Goal: Navigation & Orientation: Find specific page/section

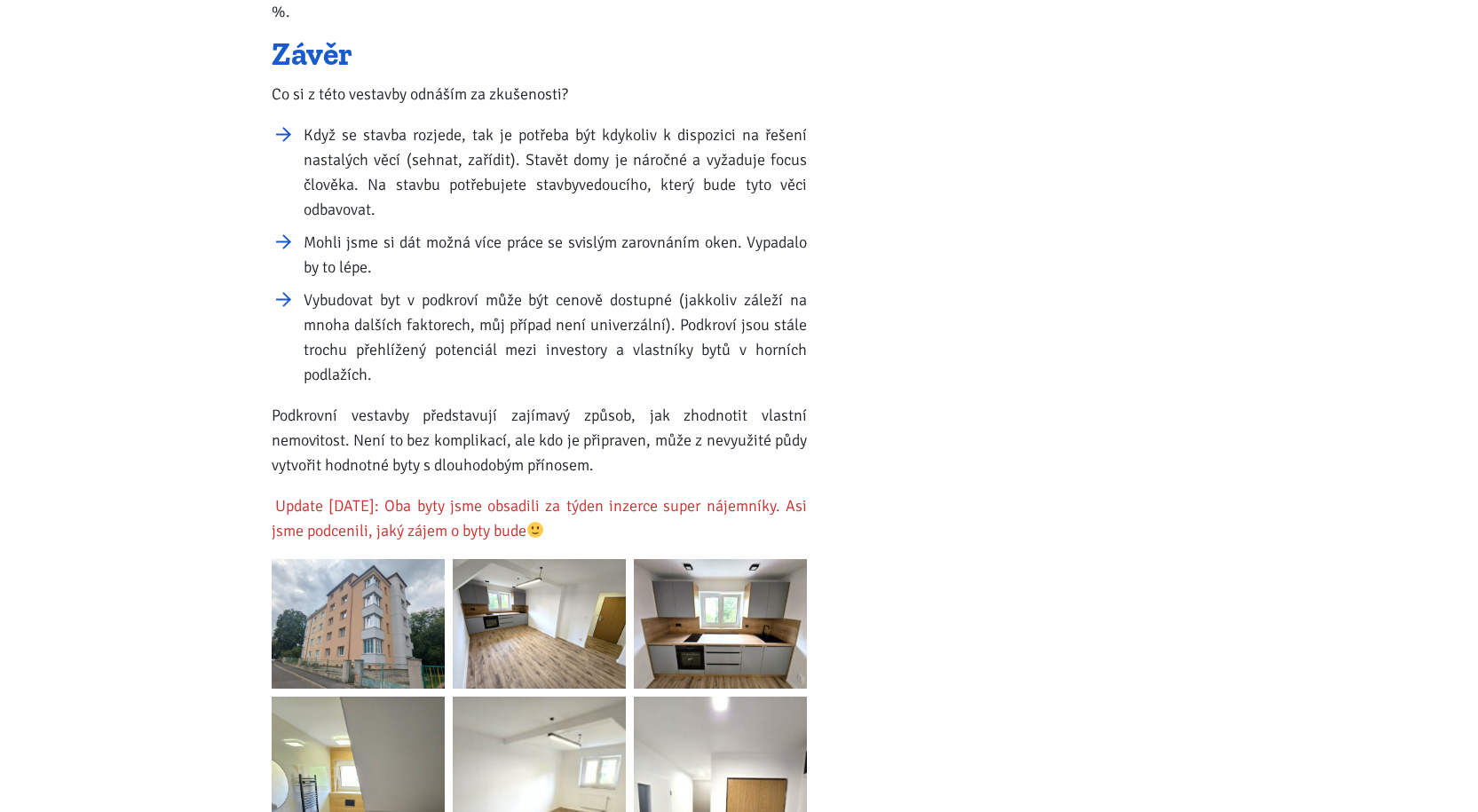
scroll to position [2395, 0]
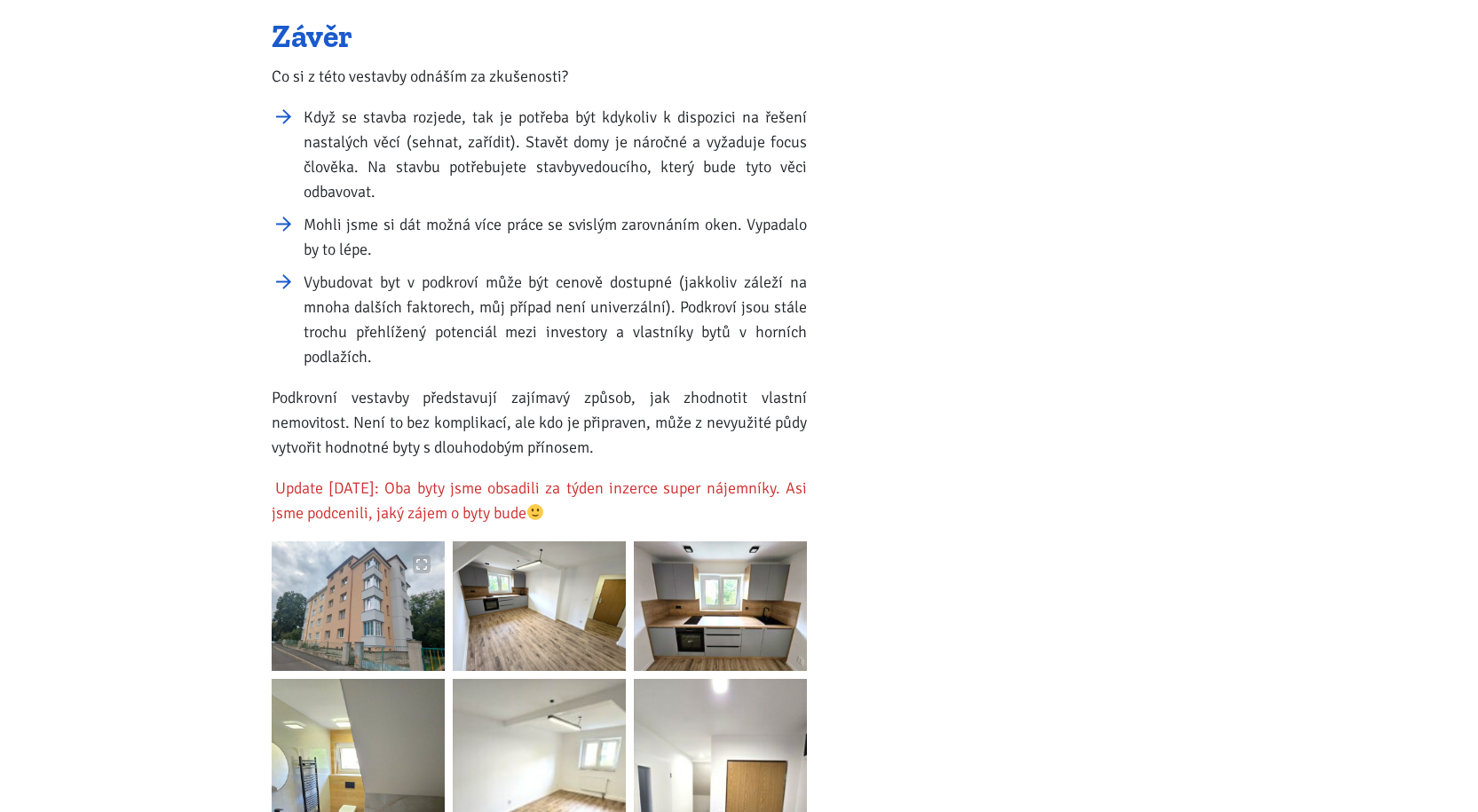
click at [354, 589] on img at bounding box center [358, 606] width 173 height 130
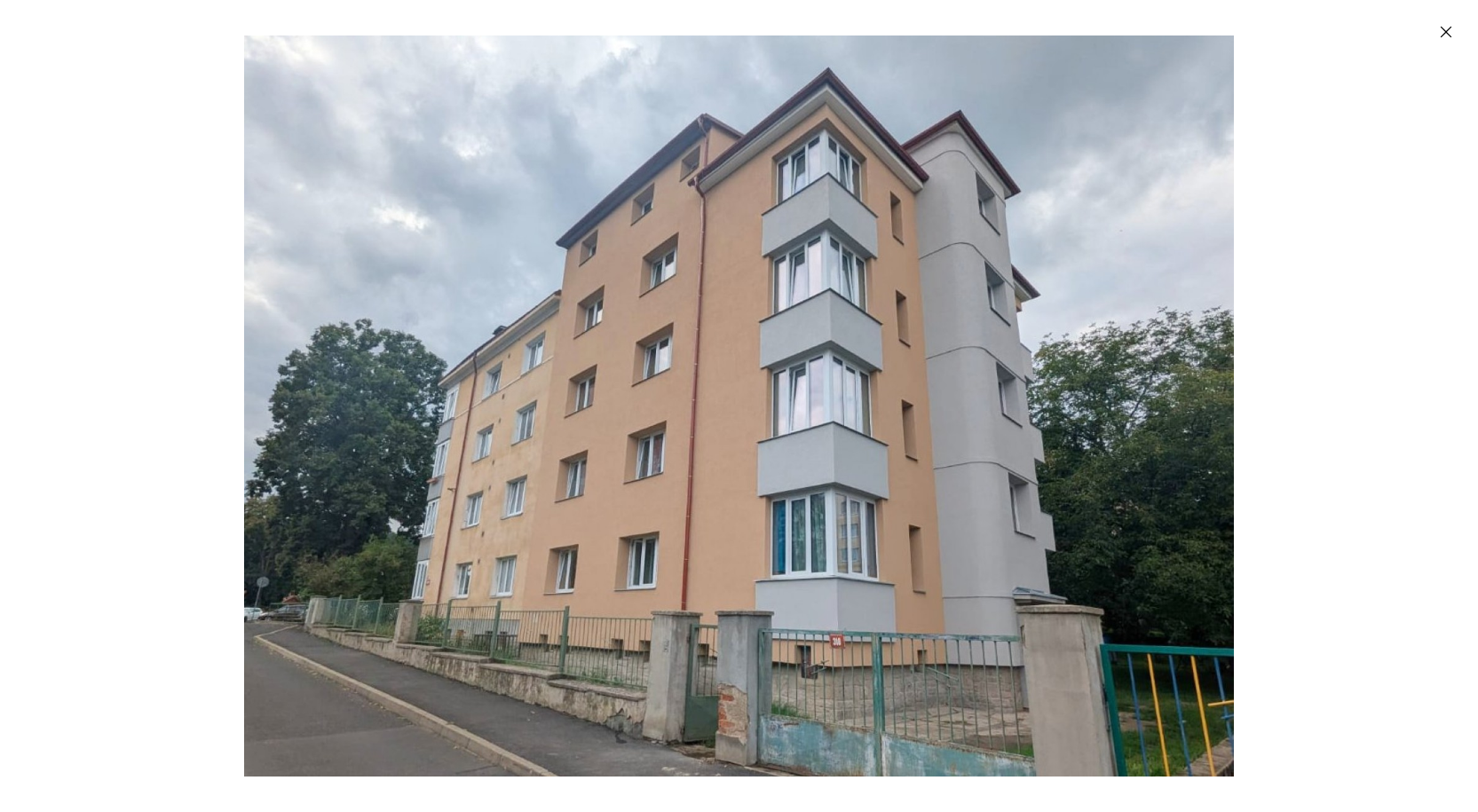
drag, startPoint x: 1444, startPoint y: 27, endPoint x: 992, endPoint y: 260, distance: 508.5
click at [1443, 27] on icon "Zavřít" at bounding box center [1446, 31] width 18 height 18
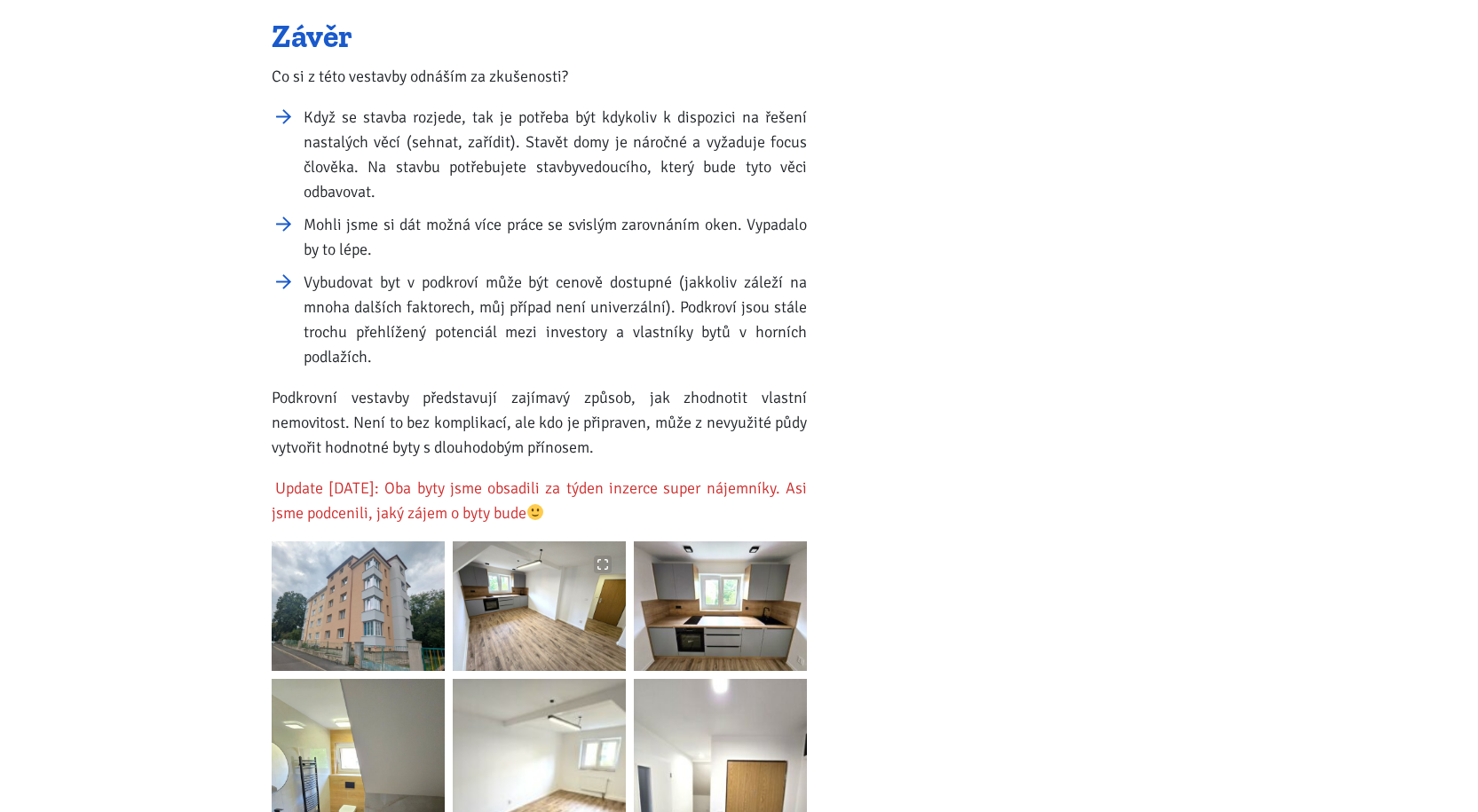
click at [543, 580] on img at bounding box center [539, 606] width 173 height 130
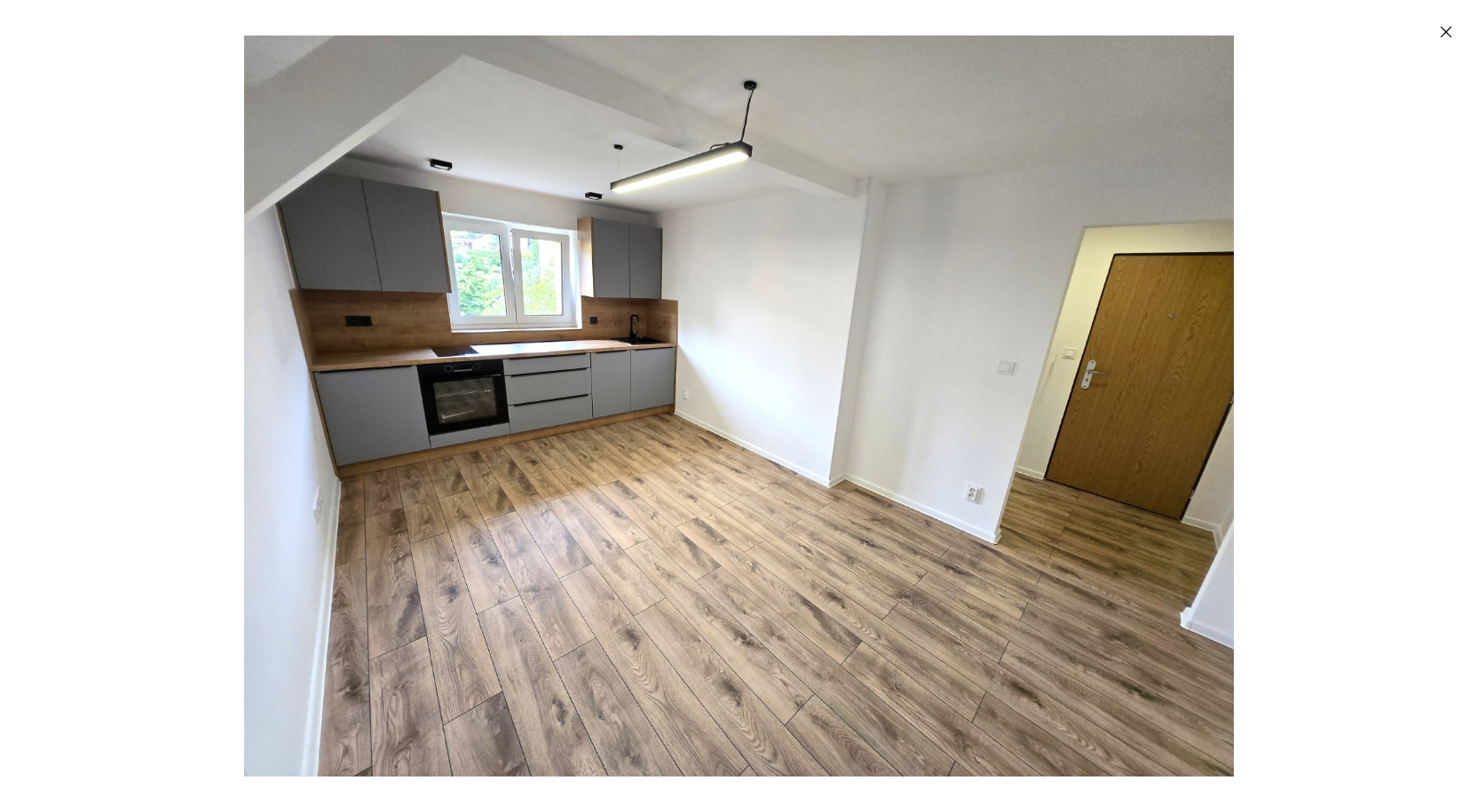
click at [800, 395] on img "Enlarged image" at bounding box center [739, 405] width 990 height 741
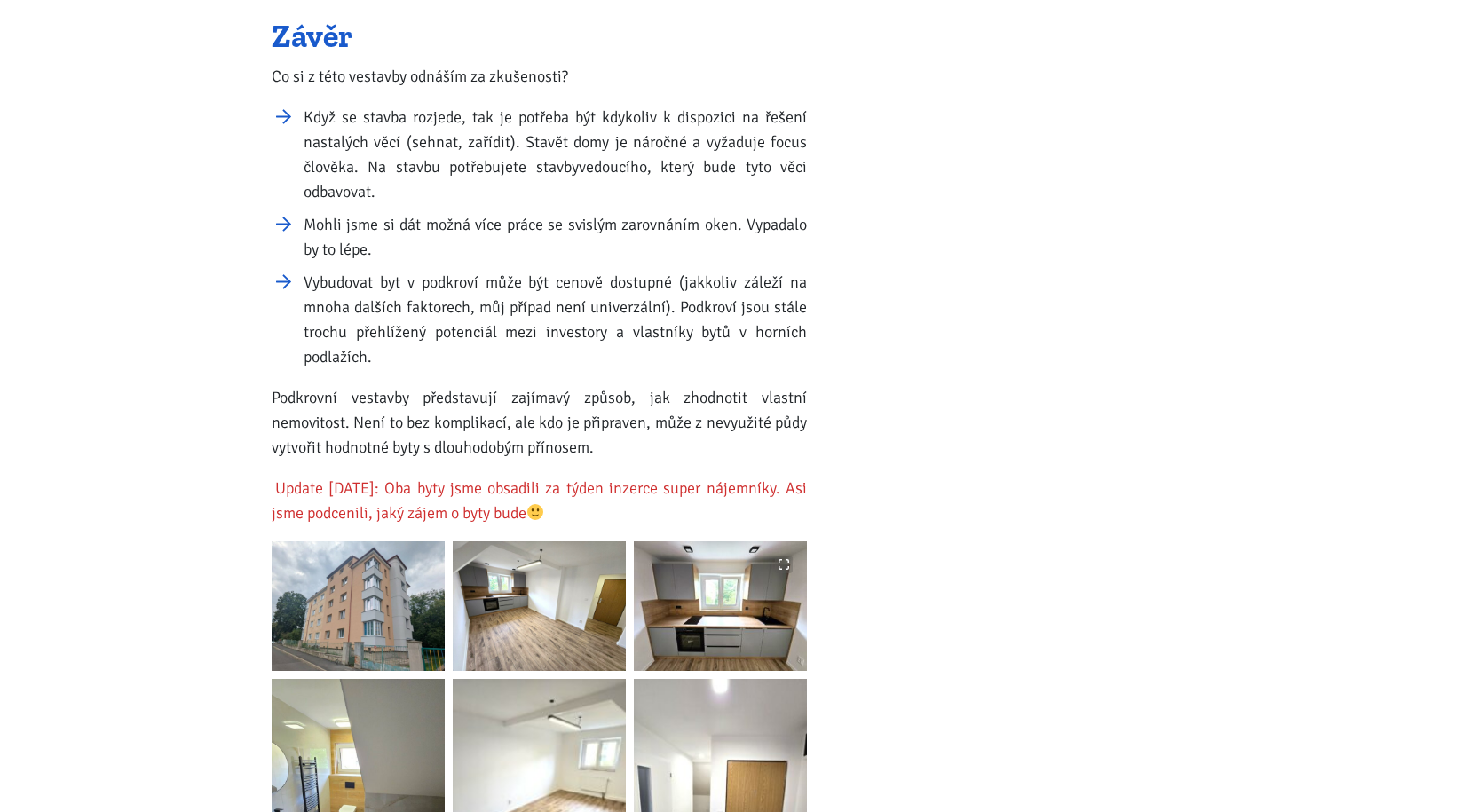
click at [710, 580] on img at bounding box center [720, 606] width 173 height 130
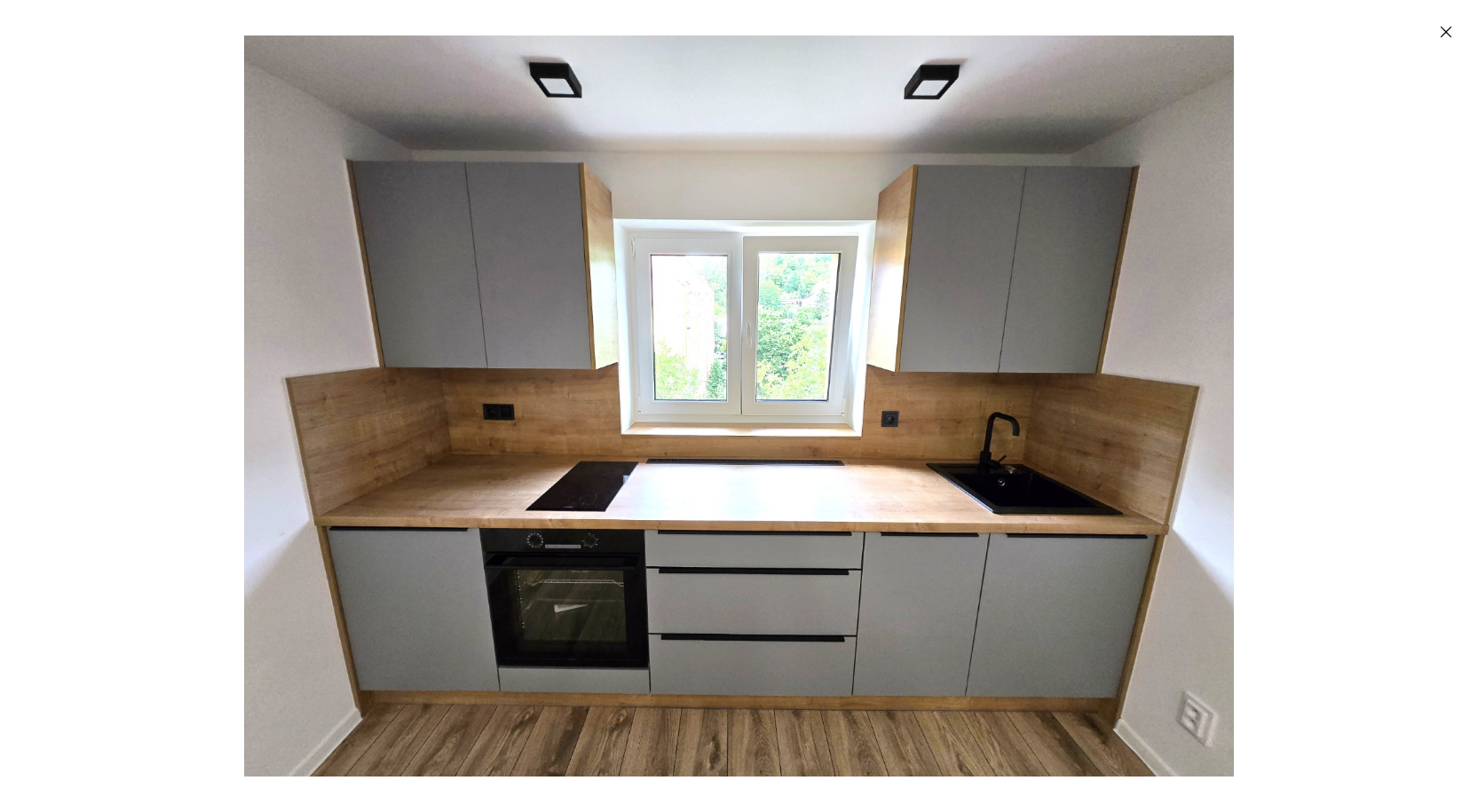
click at [710, 580] on img "Enlarged image" at bounding box center [739, 405] width 990 height 741
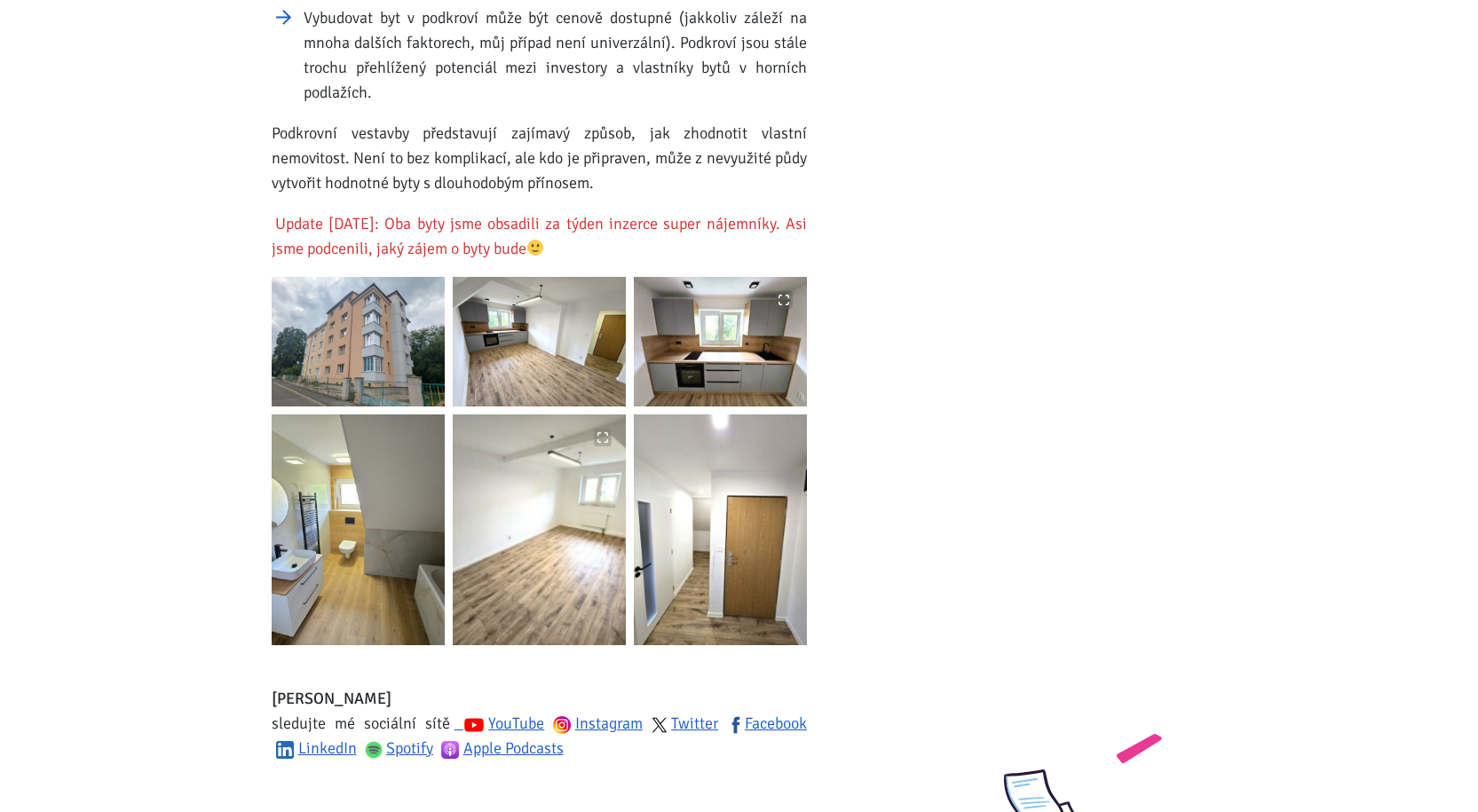
scroll to position [2661, 0]
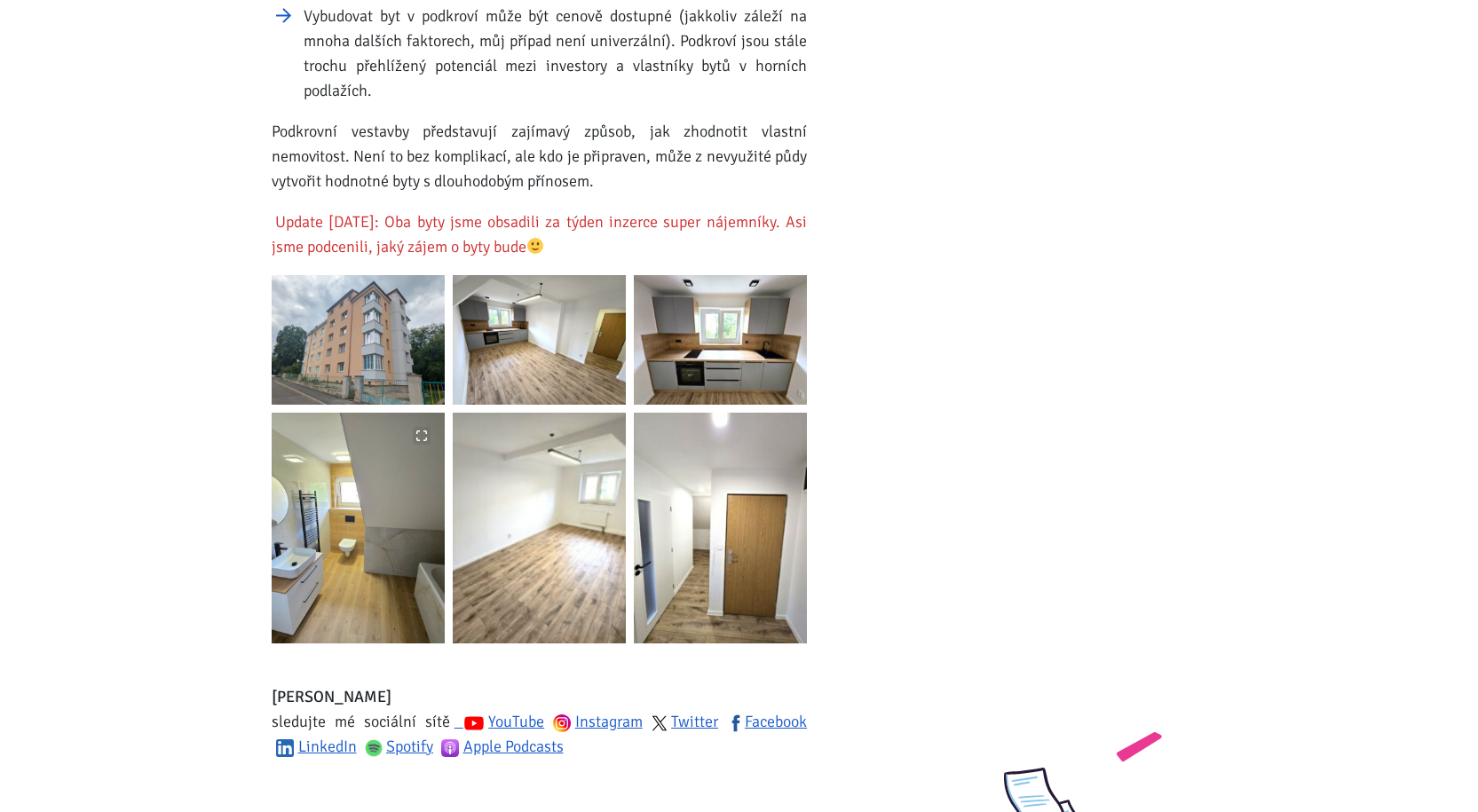
click at [379, 531] on img at bounding box center [358, 528] width 173 height 231
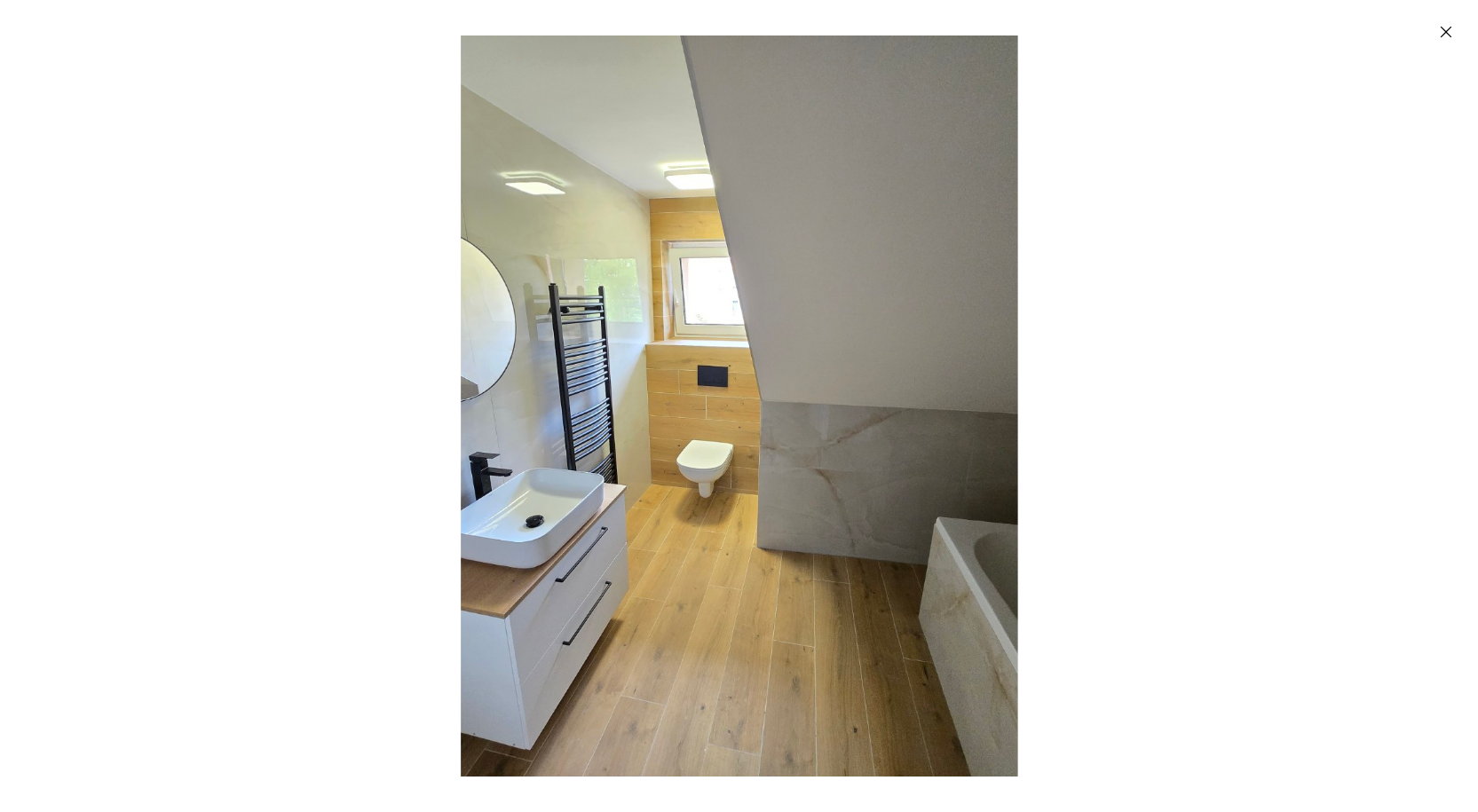
click at [665, 461] on img "Enlarged image" at bounding box center [739, 405] width 990 height 741
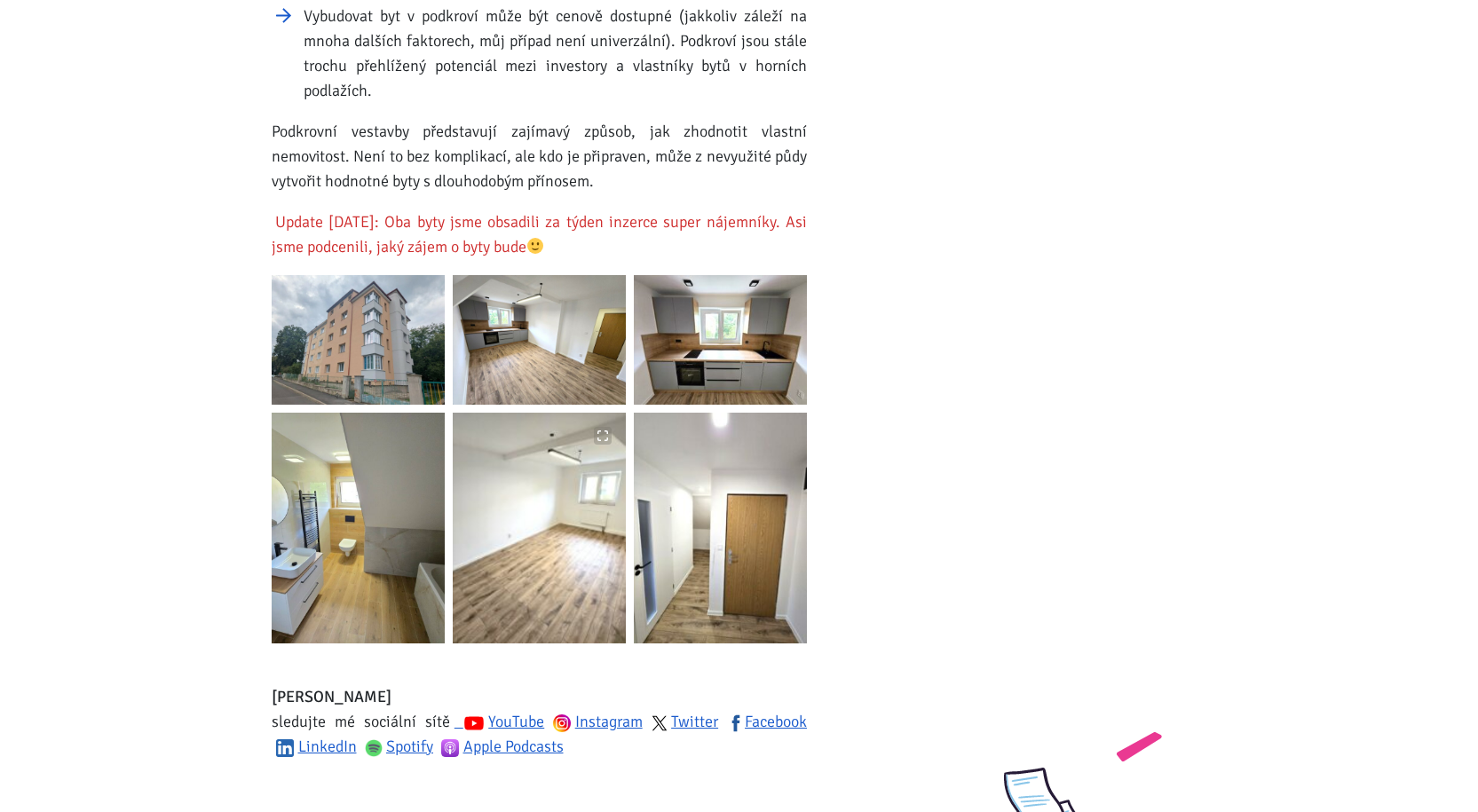
click at [572, 518] on img at bounding box center [539, 528] width 173 height 231
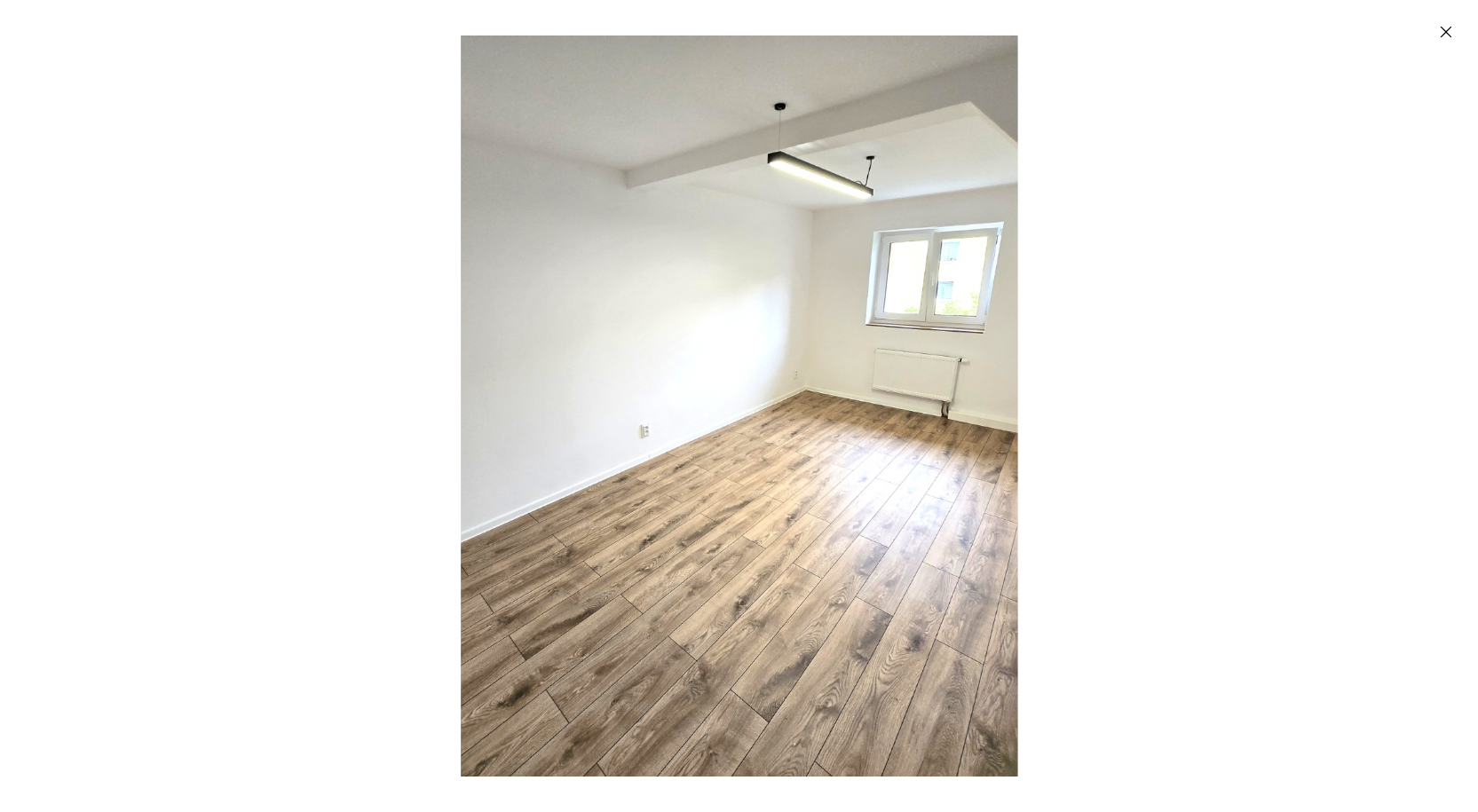
click at [575, 518] on img "Enlarged image" at bounding box center [739, 405] width 990 height 741
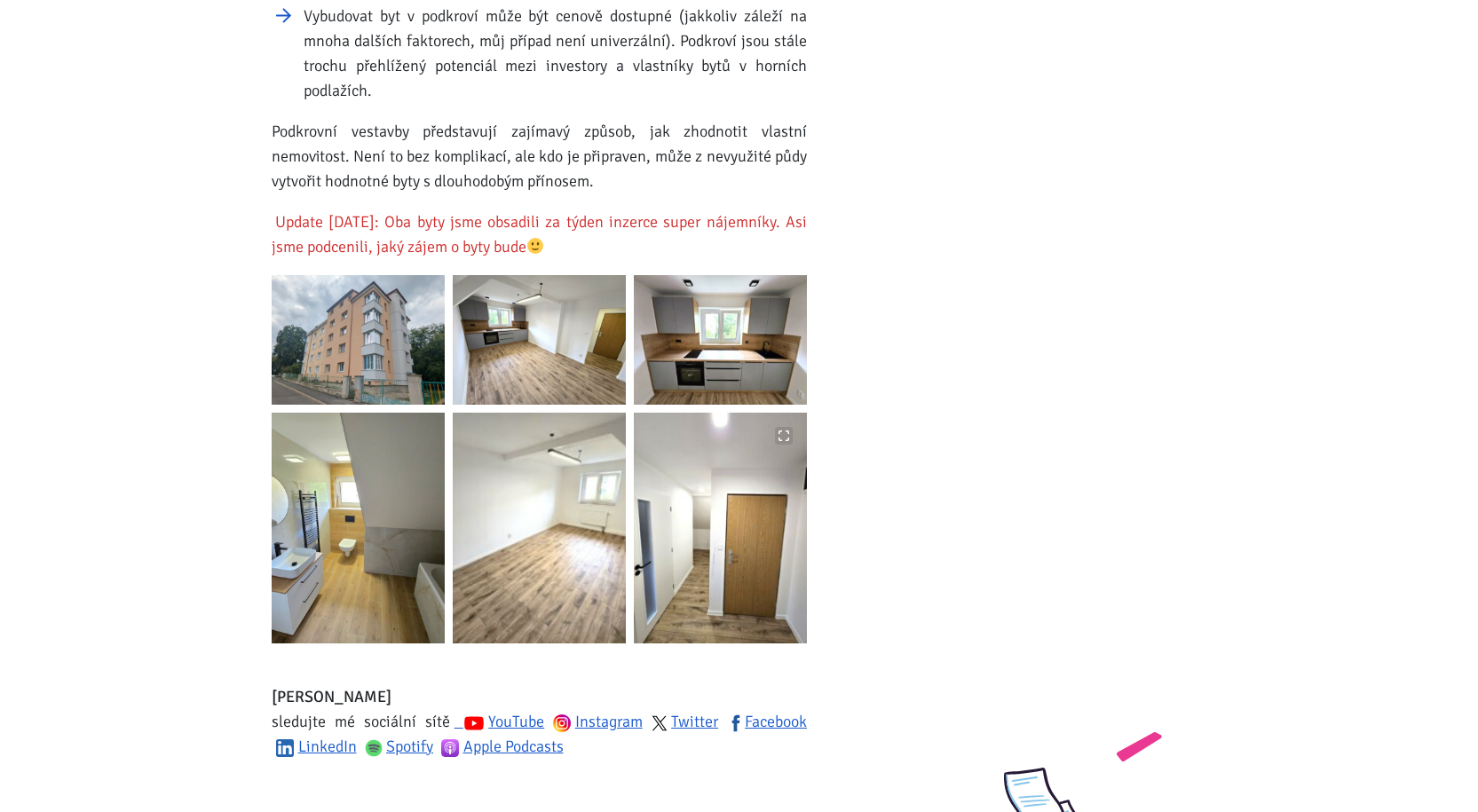
click at [734, 518] on img at bounding box center [720, 528] width 173 height 231
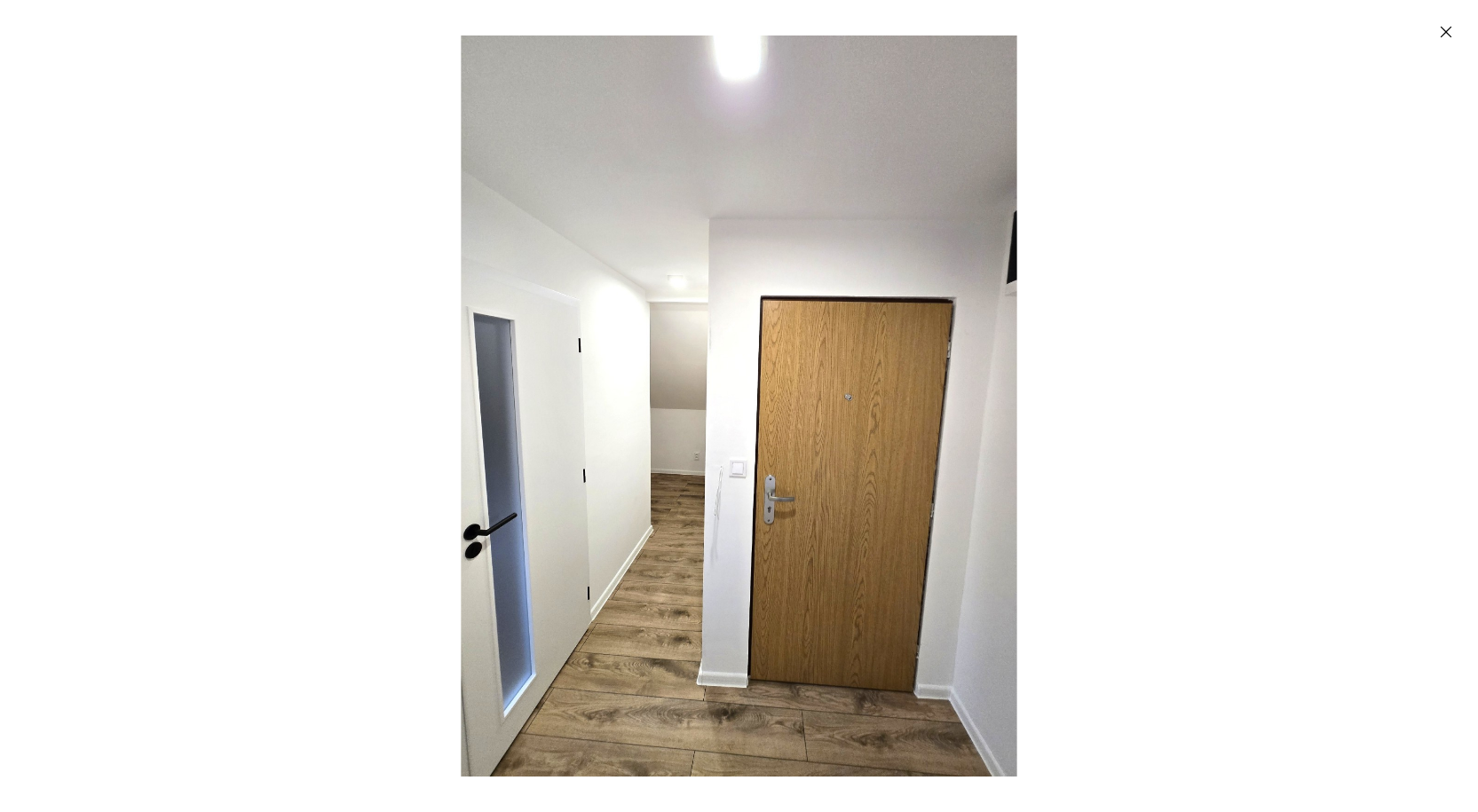
click at [734, 518] on img "Enlarged image" at bounding box center [738, 405] width 556 height 741
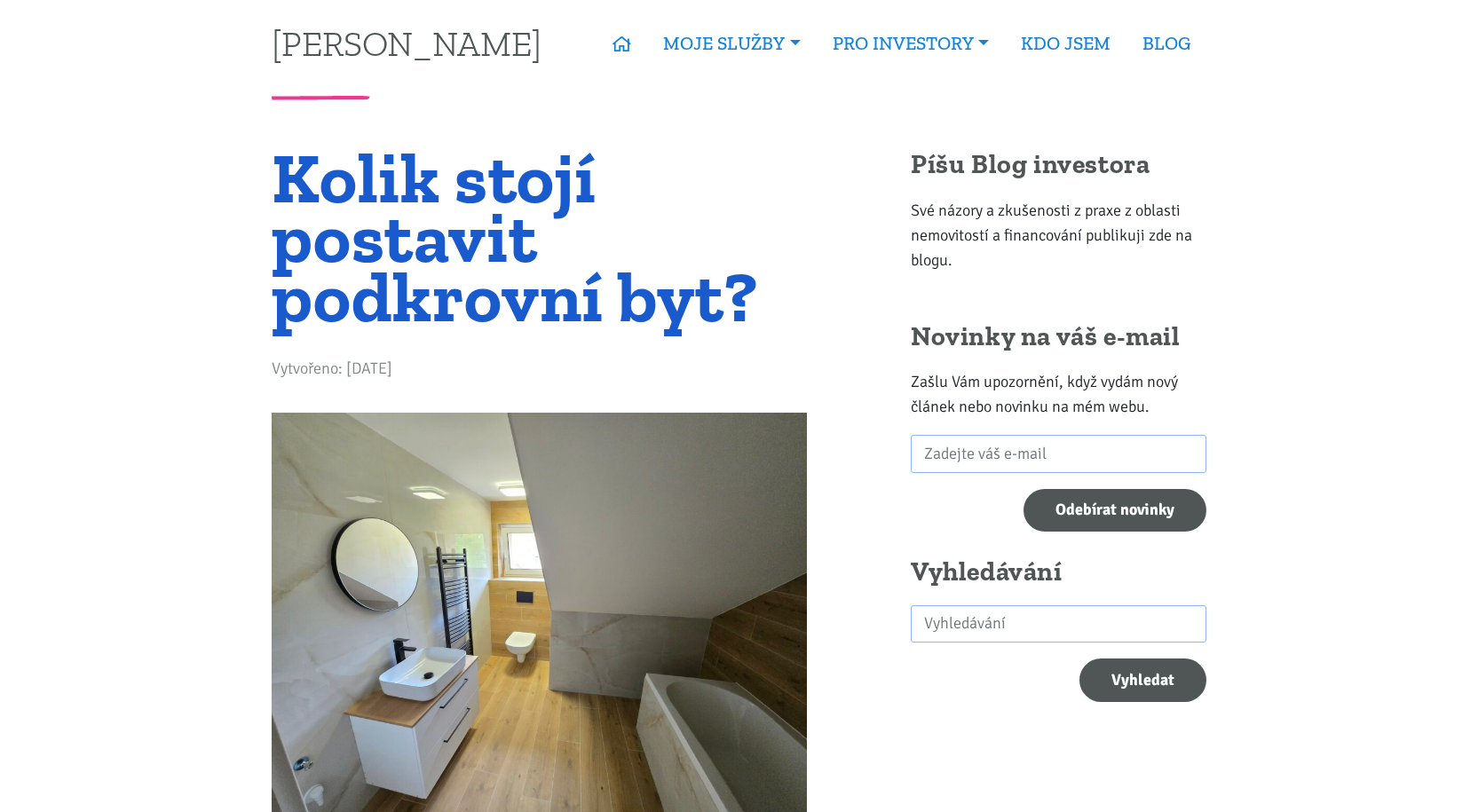
scroll to position [0, 0]
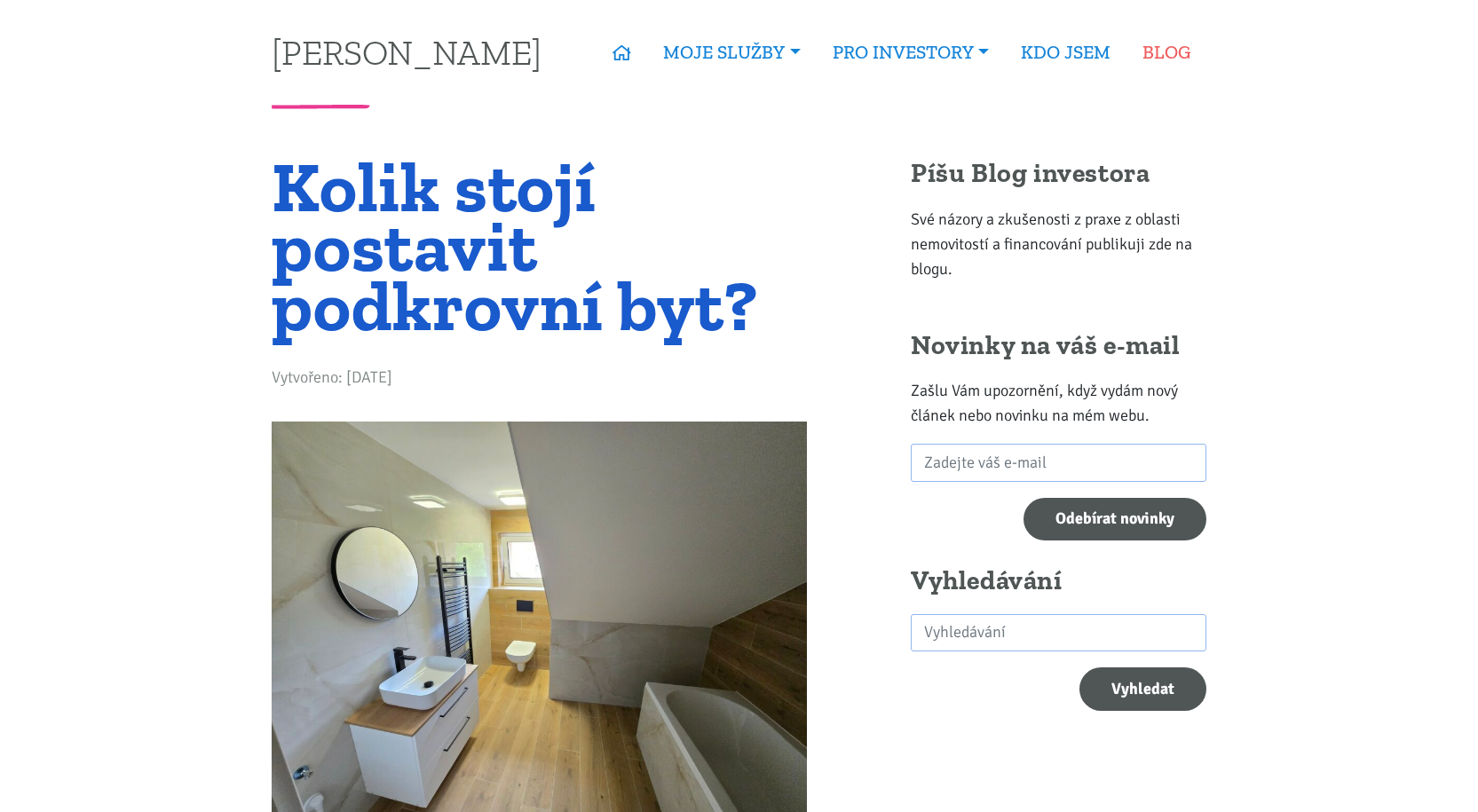
click at [1177, 54] on link "BLOG" at bounding box center [1166, 52] width 80 height 41
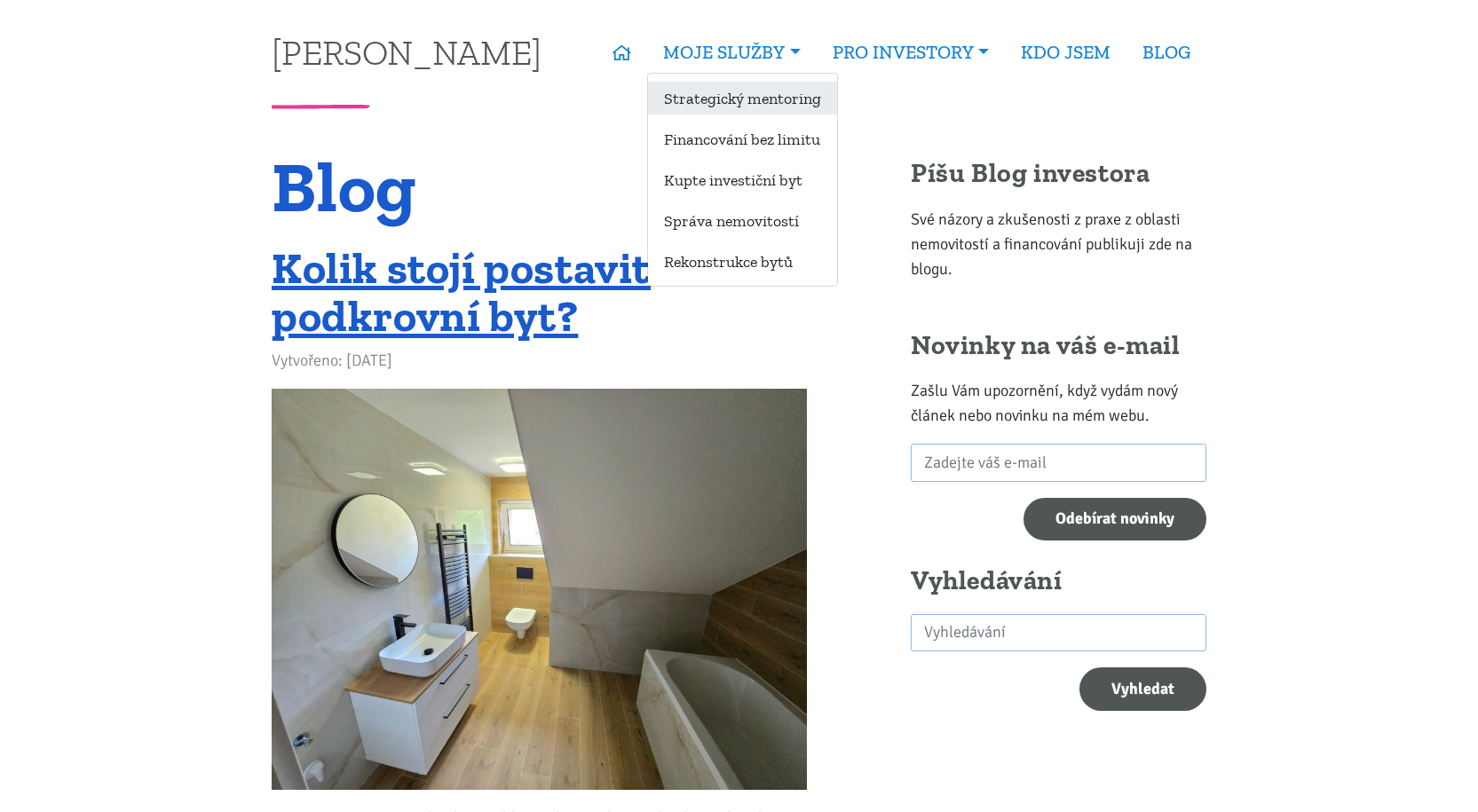
click at [769, 99] on link "Strategický mentoring" at bounding box center [742, 98] width 189 height 32
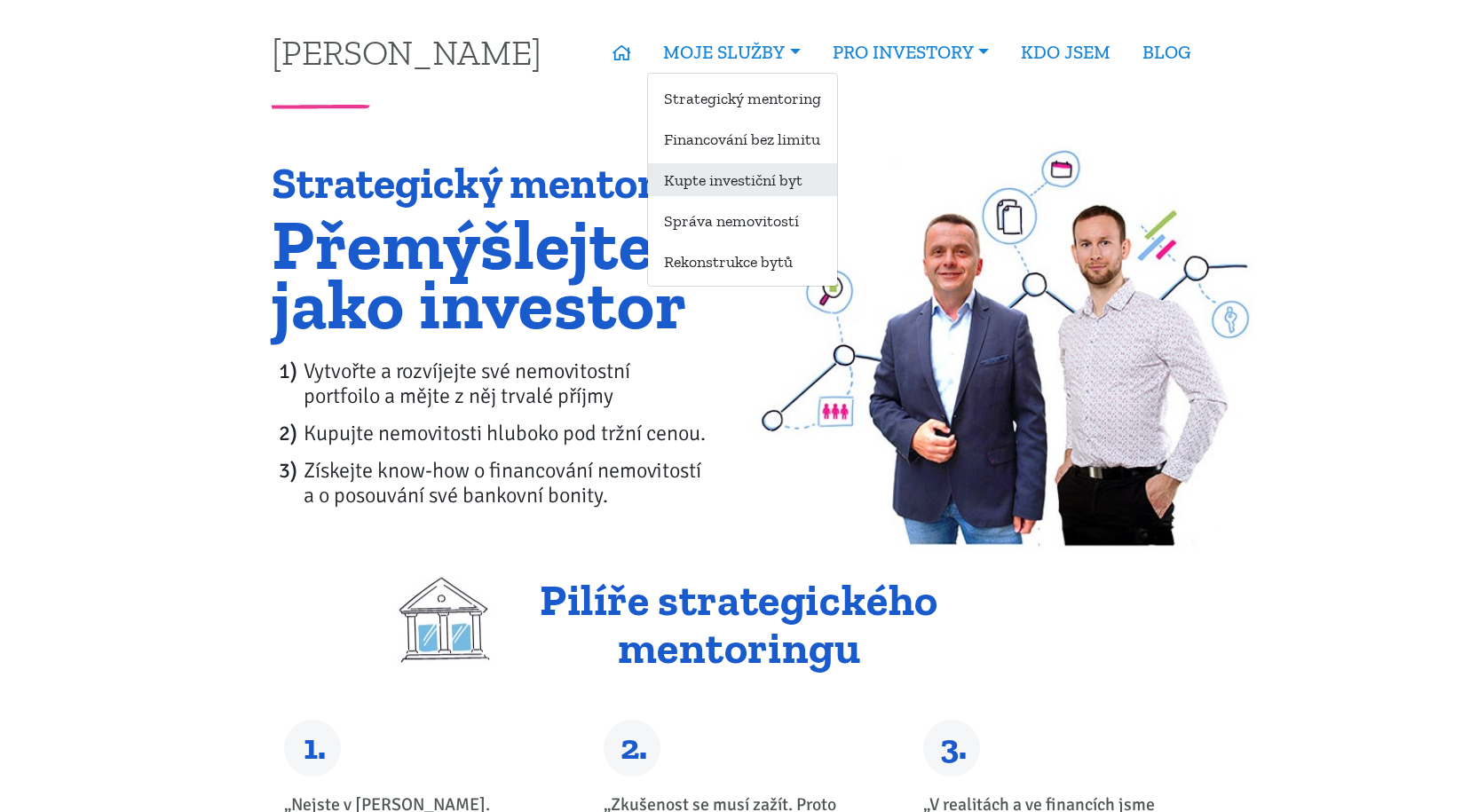
click at [731, 176] on link "Kupte investiční byt" at bounding box center [742, 179] width 189 height 32
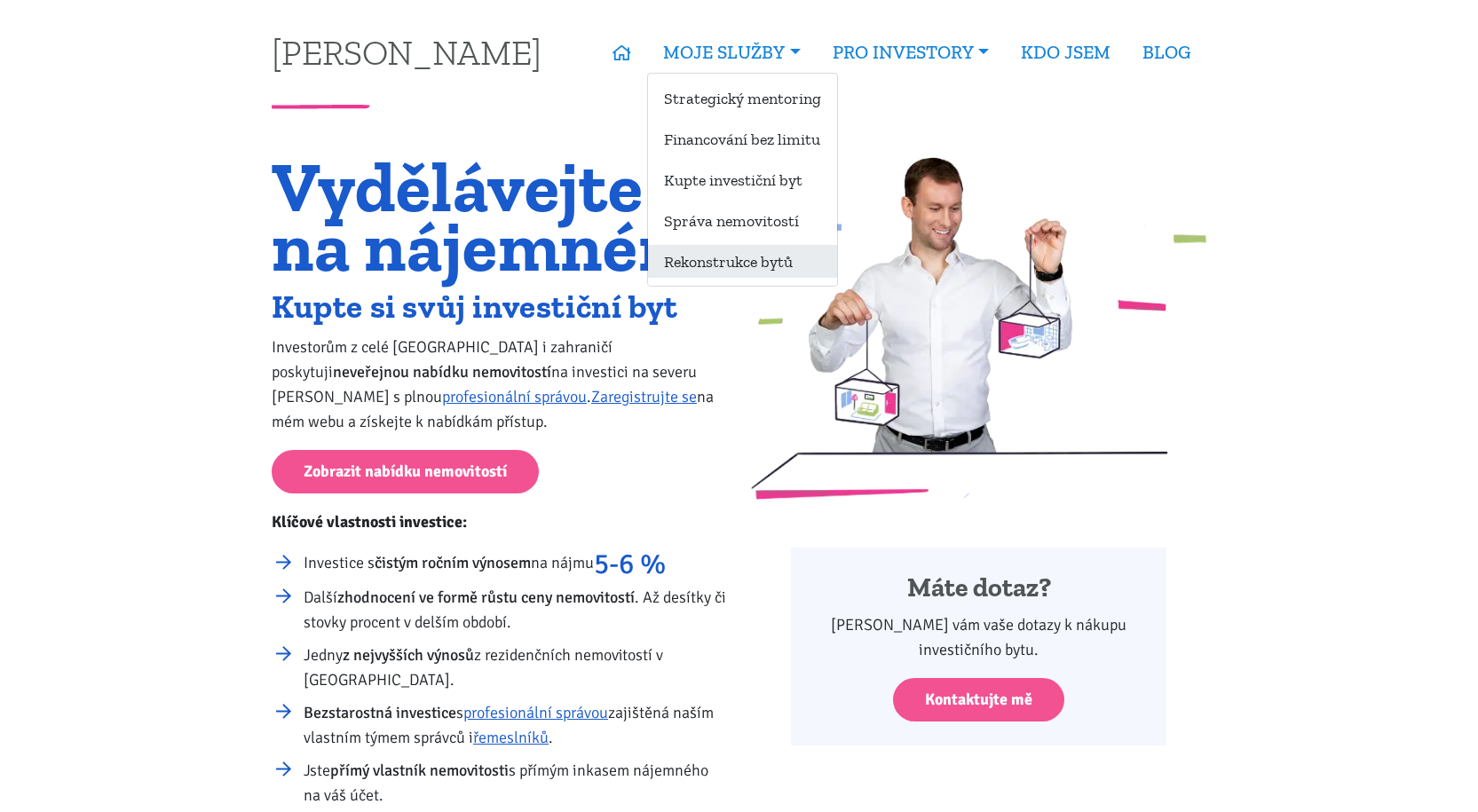
click at [746, 258] on link "Rekonstrukce bytů" at bounding box center [742, 261] width 189 height 32
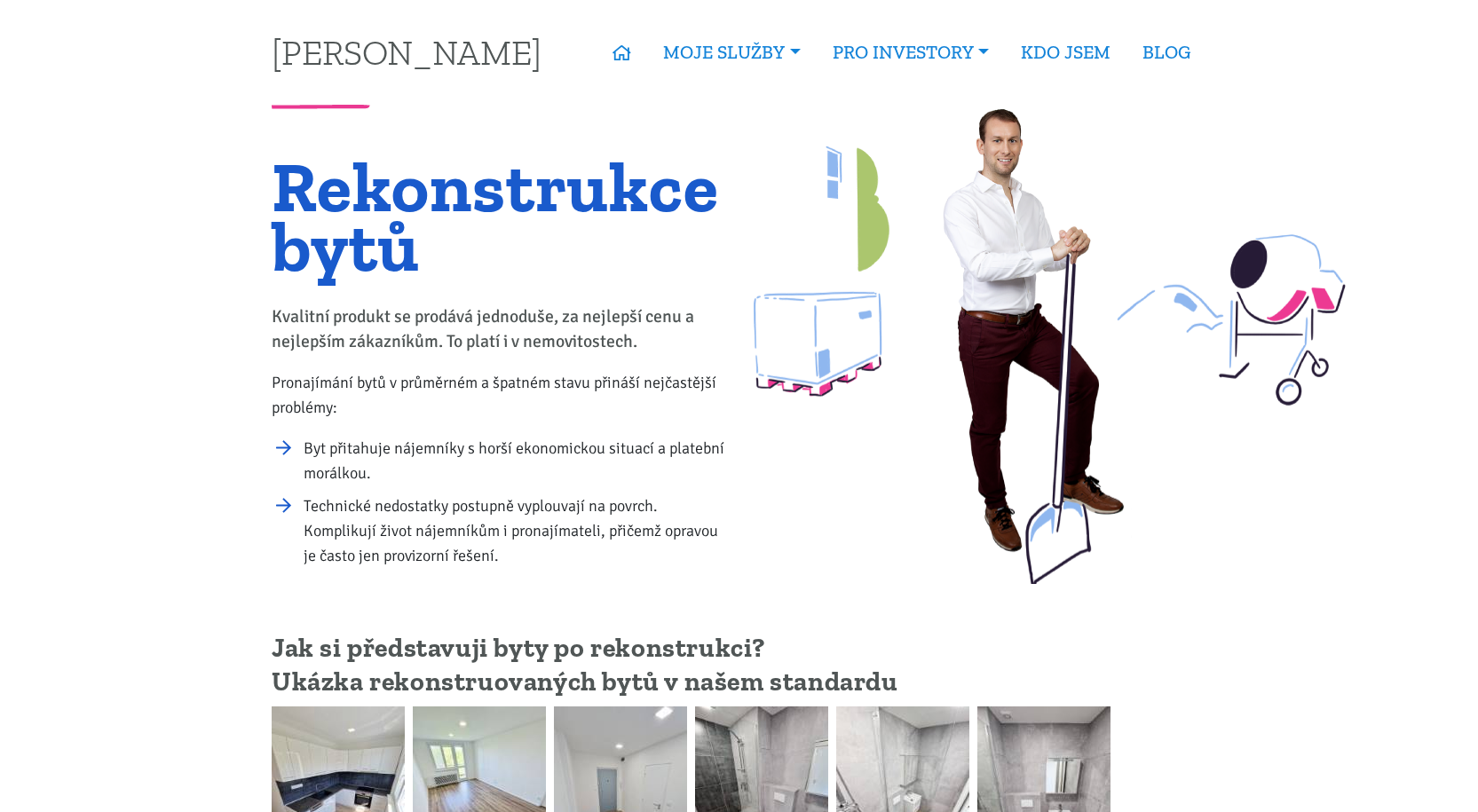
scroll to position [355, 0]
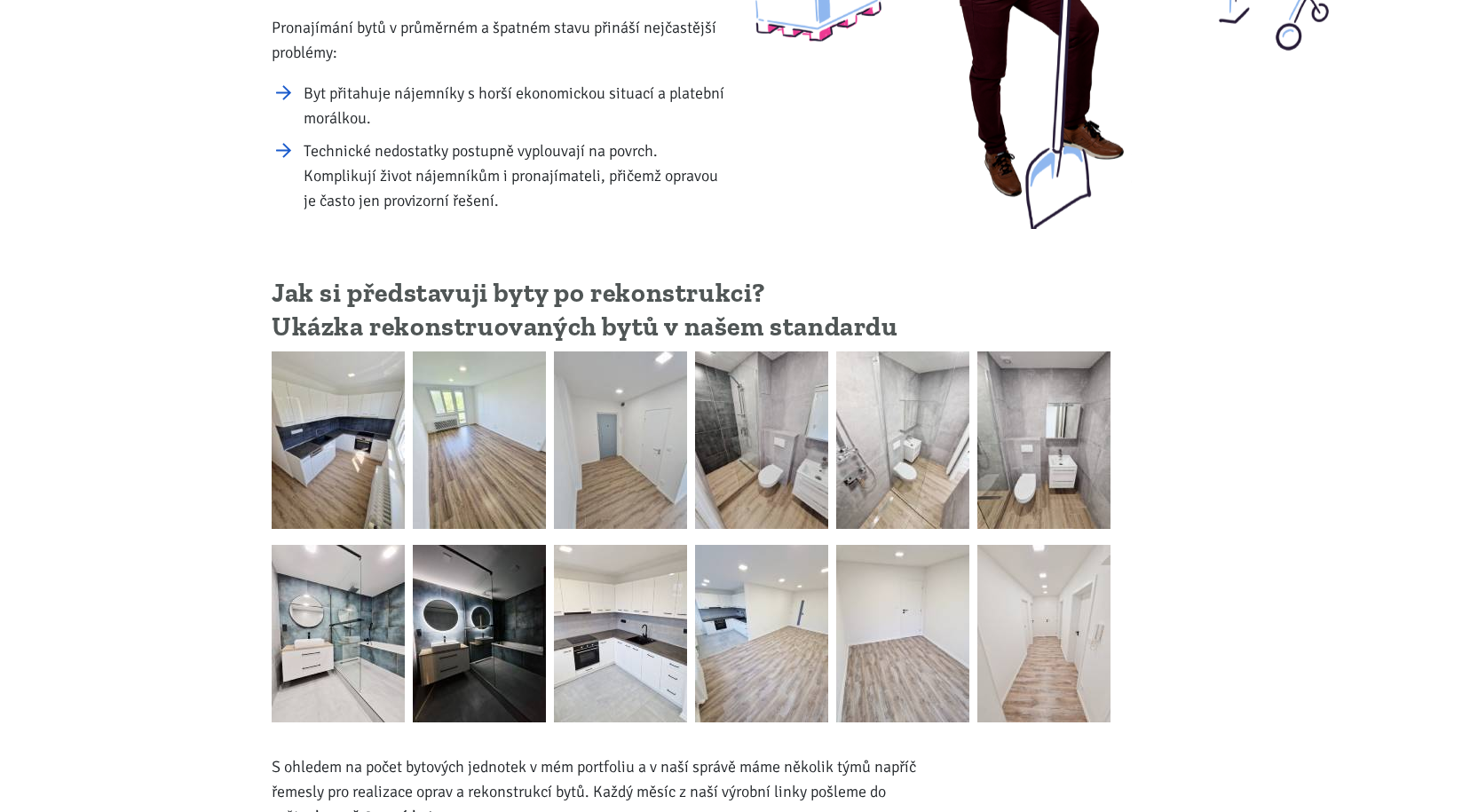
click at [762, 411] on img at bounding box center [762, 440] width 133 height 177
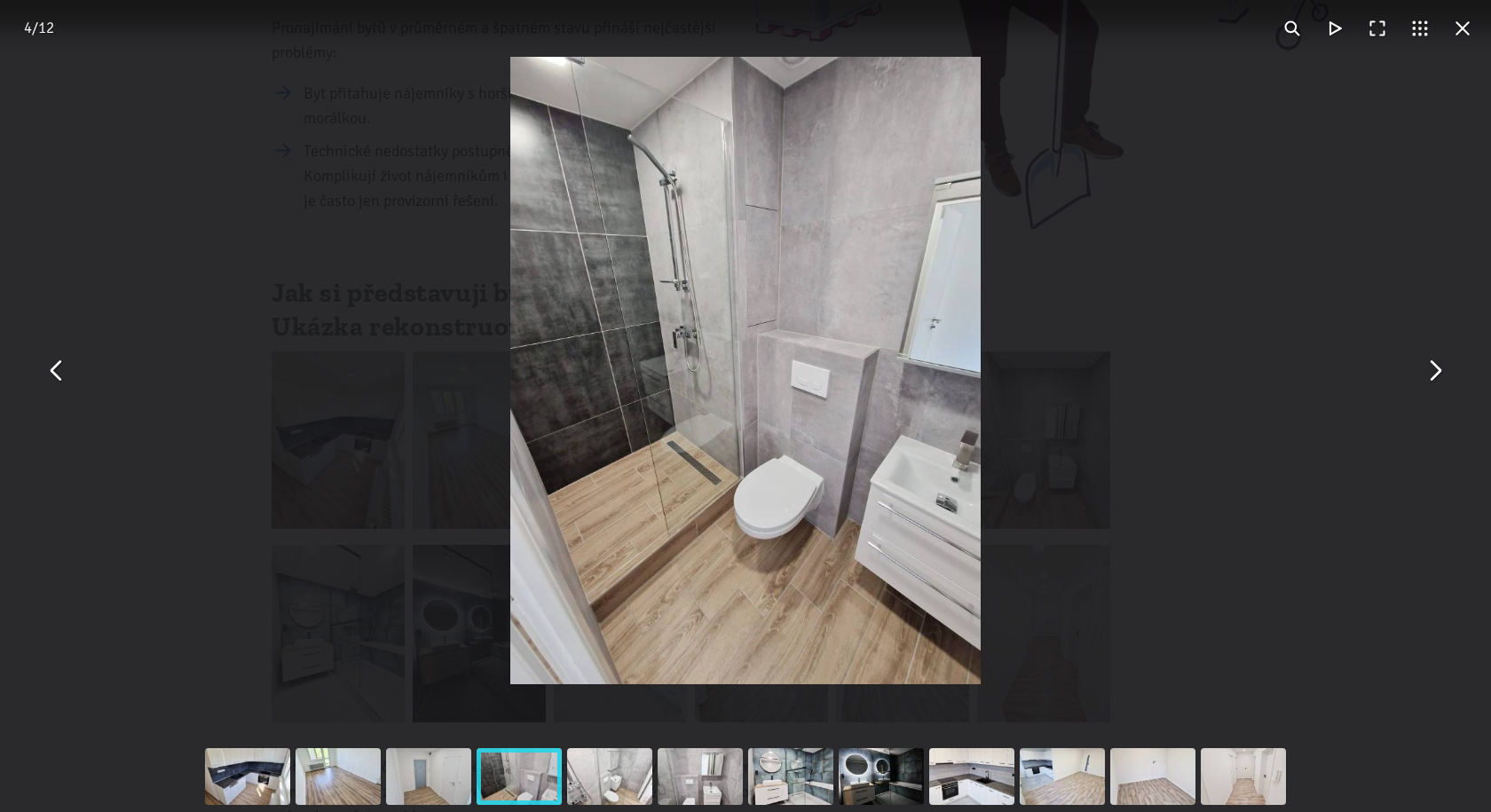
drag, startPoint x: 1198, startPoint y: 132, endPoint x: 1189, endPoint y: 134, distance: 9.2
click at [1195, 132] on div "You can close this modal content with the ESC key" at bounding box center [746, 370] width 1491 height 741
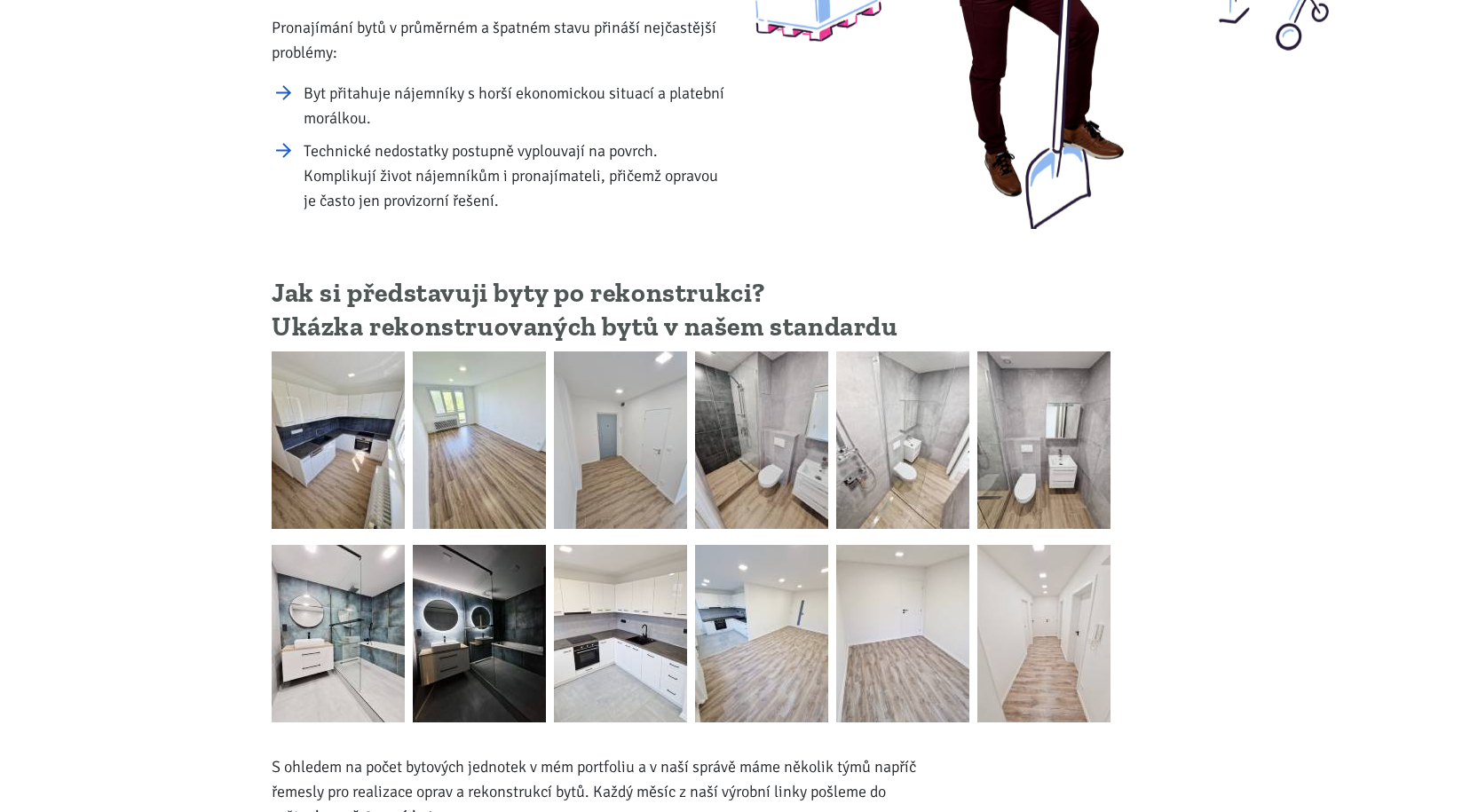
click at [493, 616] on img at bounding box center [480, 633] width 133 height 177
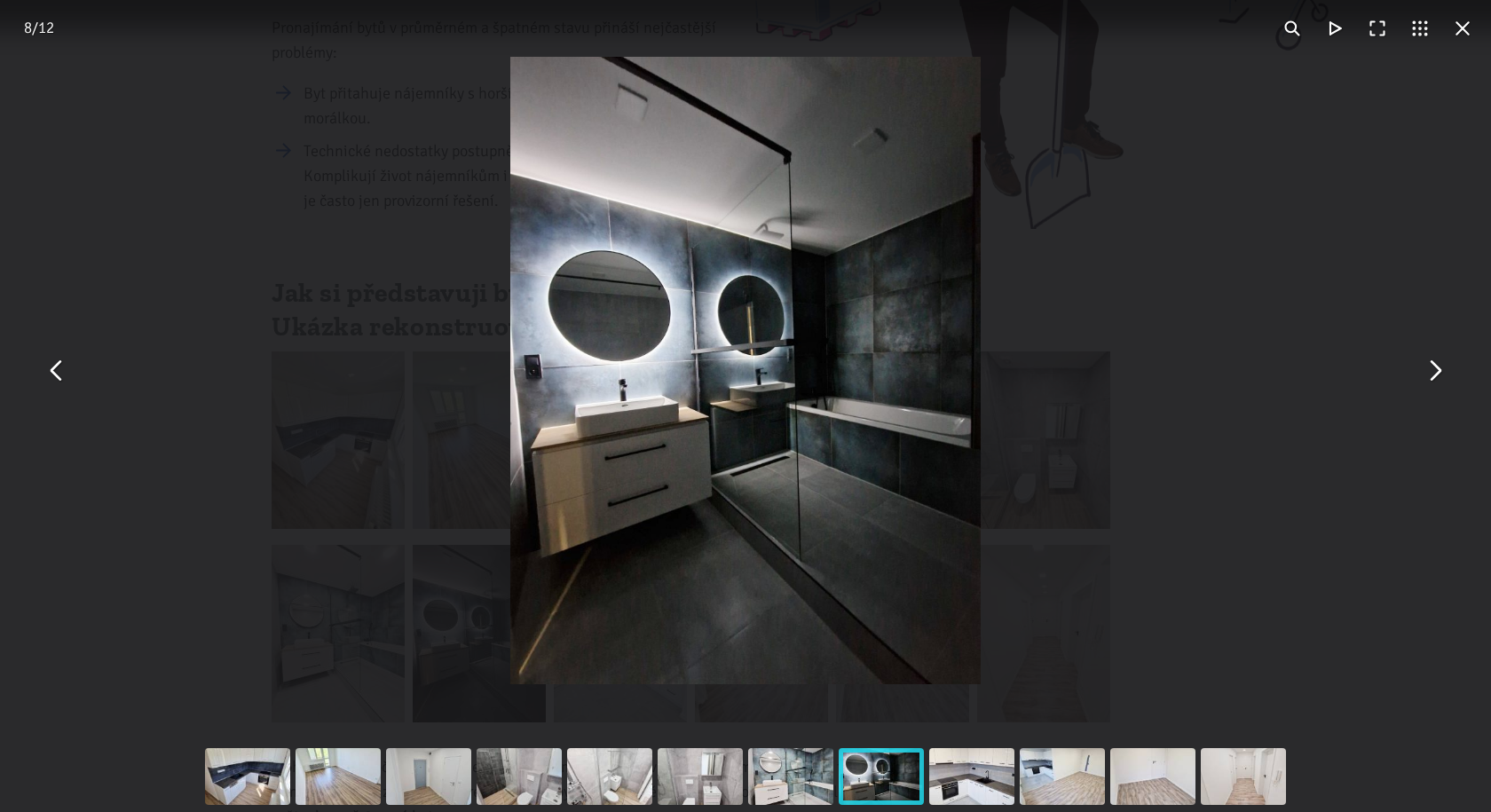
click at [1294, 311] on div "You can close this modal content with the ESC key" at bounding box center [746, 370] width 1491 height 741
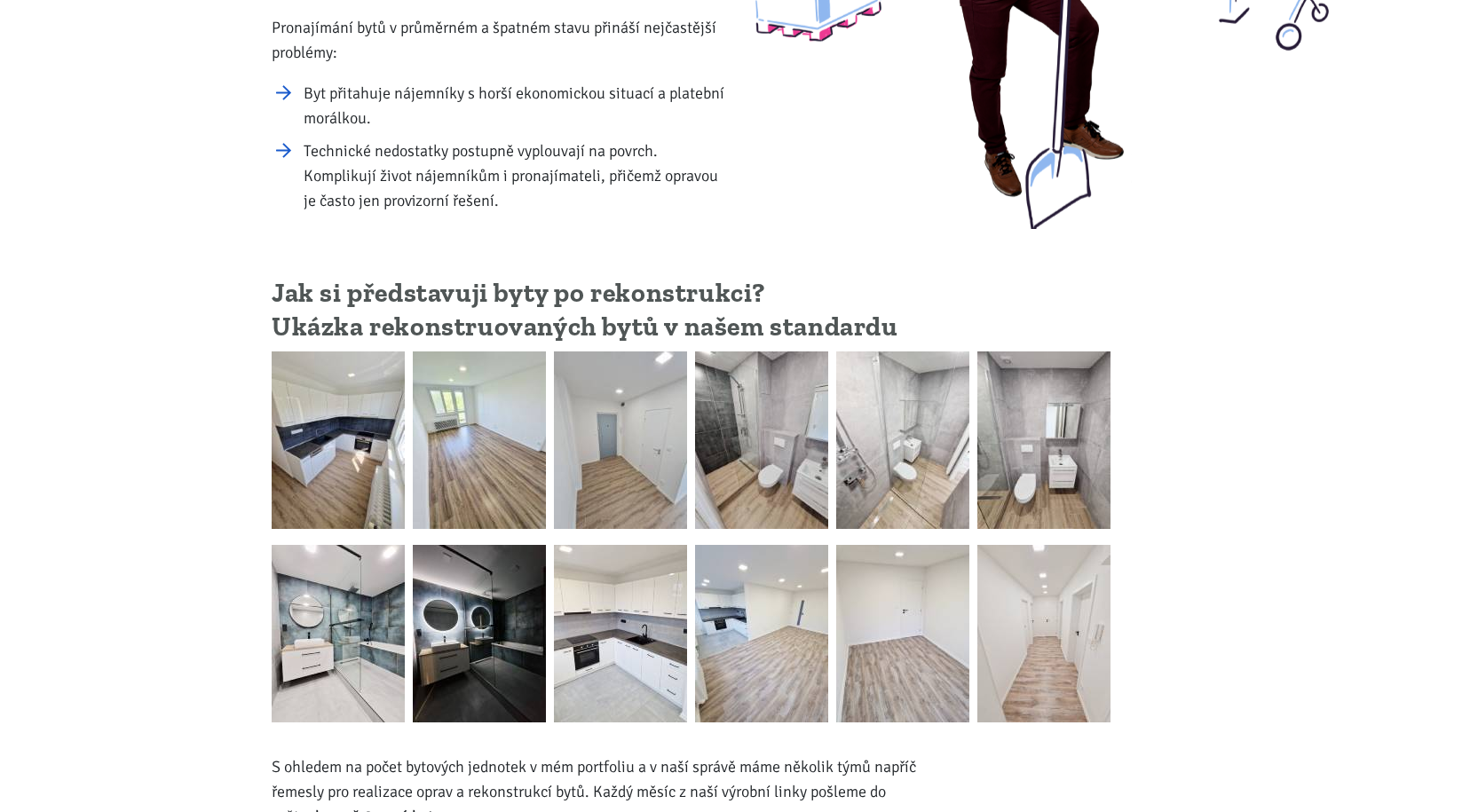
click at [367, 641] on img at bounding box center [339, 633] width 133 height 177
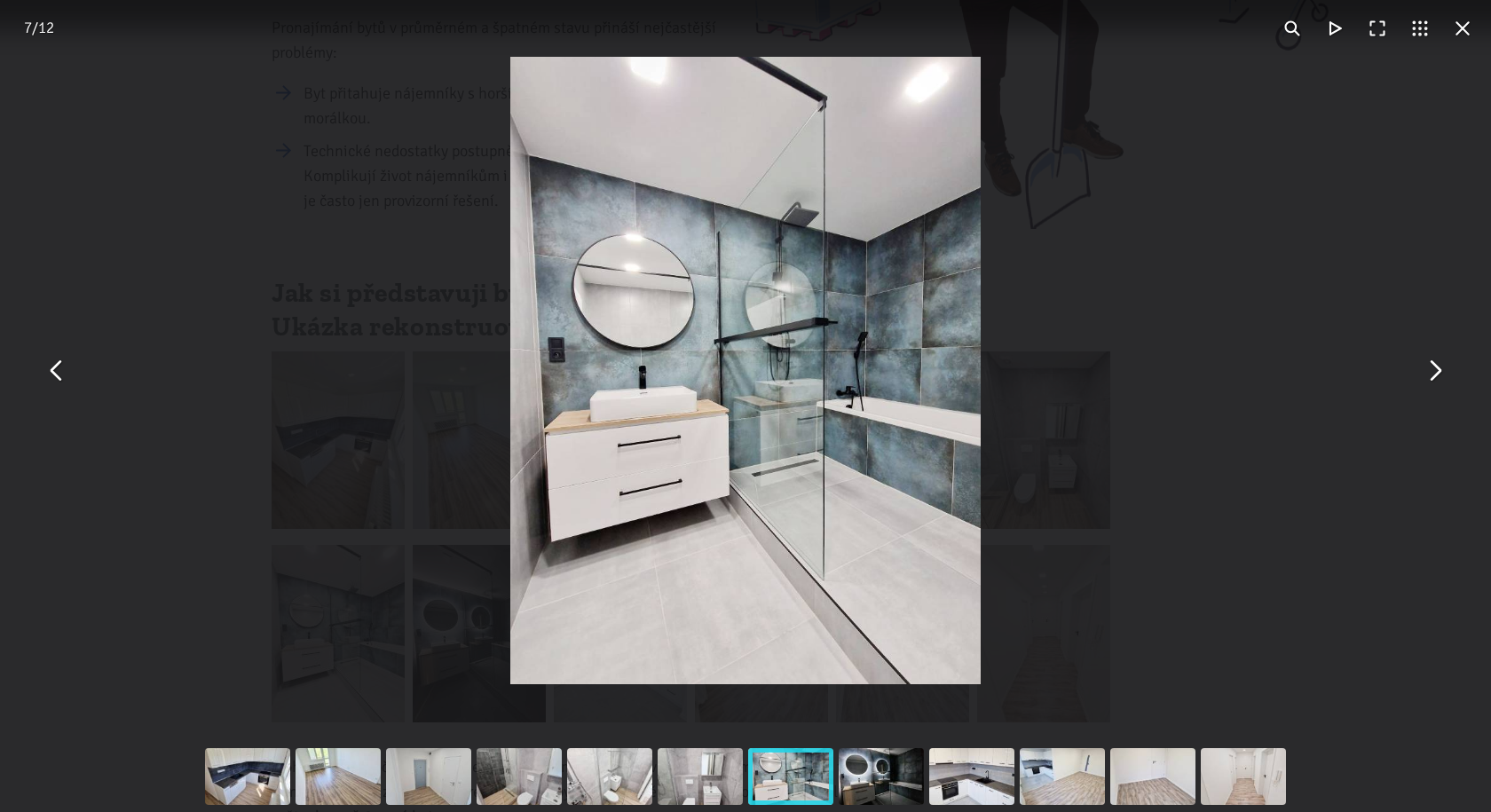
click at [1226, 206] on div "You can close this modal content with the ESC key" at bounding box center [746, 370] width 1491 height 741
